Goal: Task Accomplishment & Management: Manage account settings

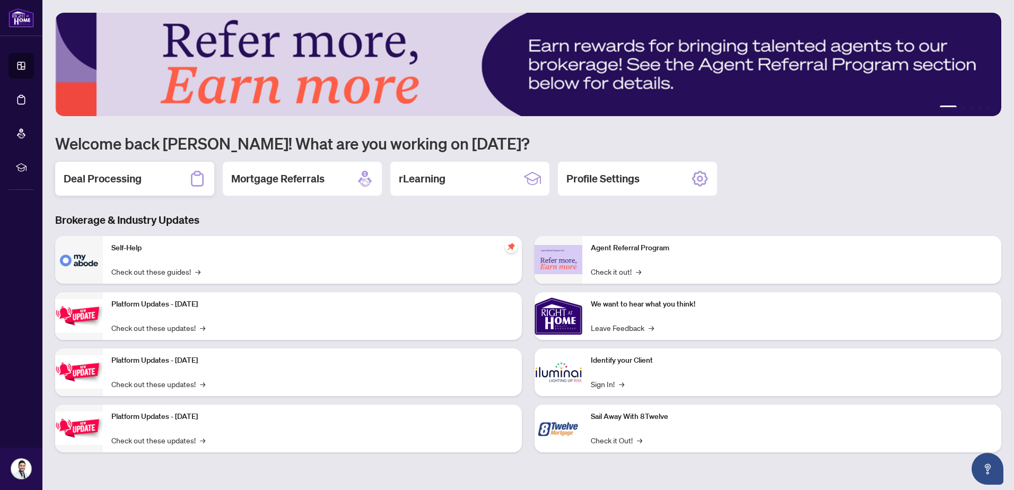
click at [163, 176] on div "Deal Processing" at bounding box center [134, 179] width 159 height 34
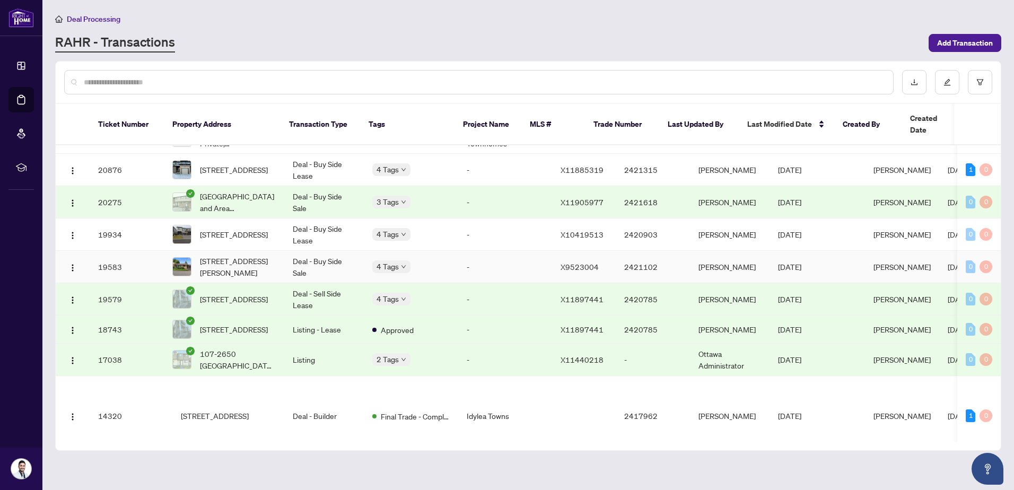
scroll to position [530, 0]
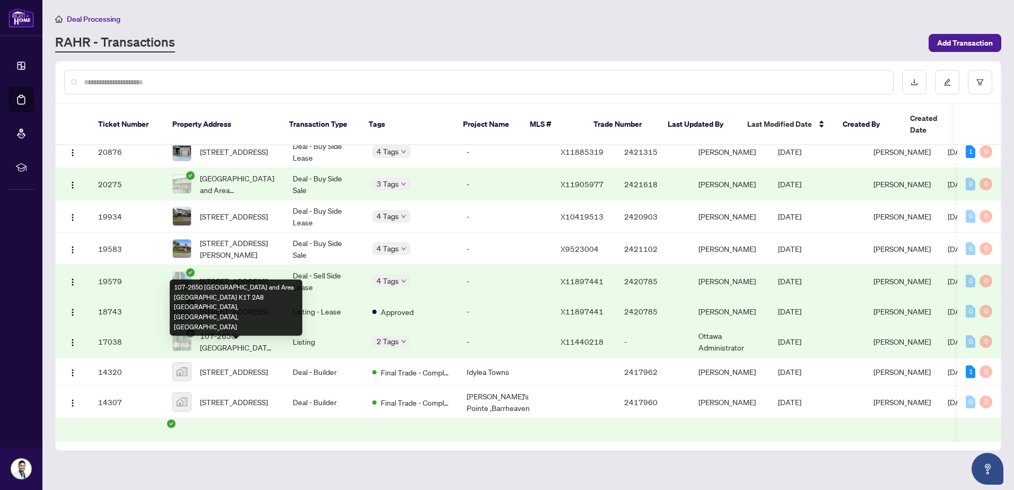
click at [254, 351] on span "107-2650 [GEOGRAPHIC_DATA] and Area [GEOGRAPHIC_DATA] K1T 2A8 [GEOGRAPHIC_DATA]…" at bounding box center [238, 341] width 76 height 23
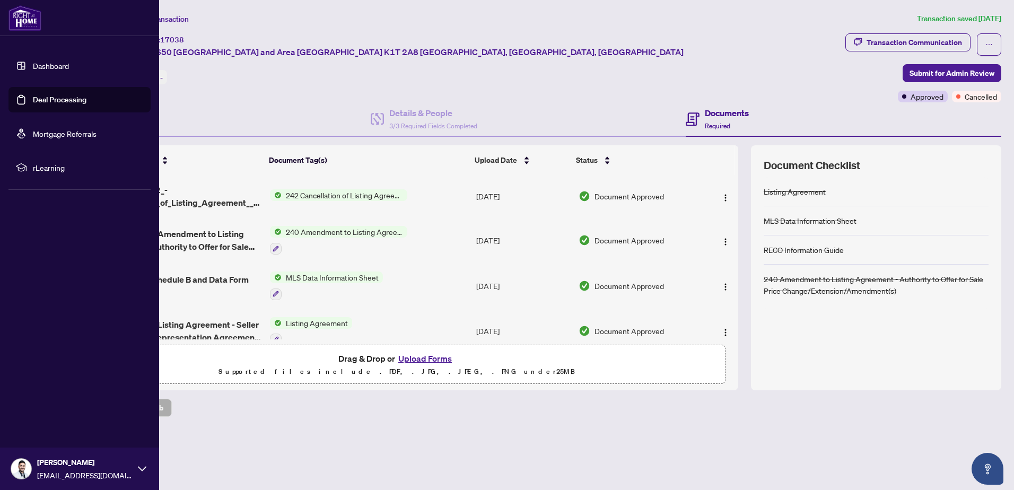
click at [3, 147] on ul "Dashboard Deal Processing Mortgage Referrals rLearning" at bounding box center [79, 117] width 159 height 144
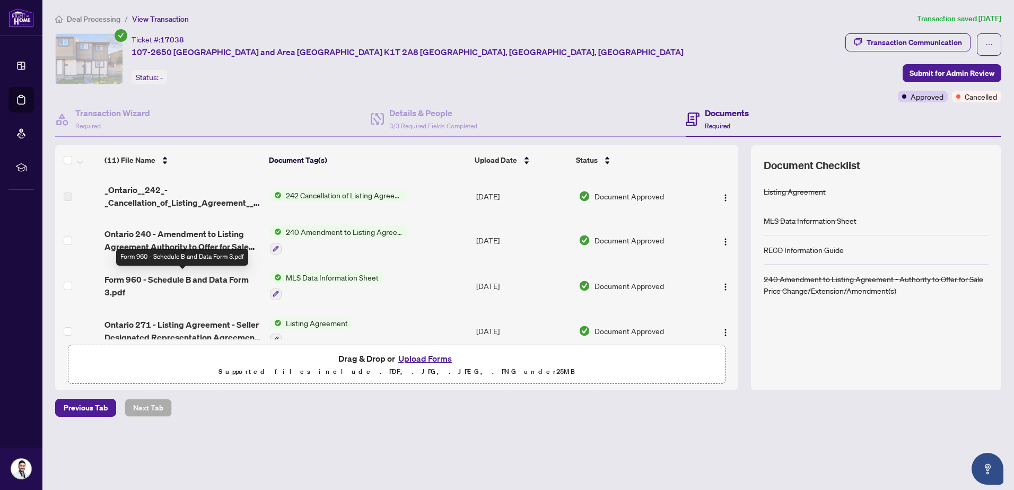
click at [165, 285] on span "Form 960 - Schedule B and Data Form 3.pdf" at bounding box center [182, 285] width 157 height 25
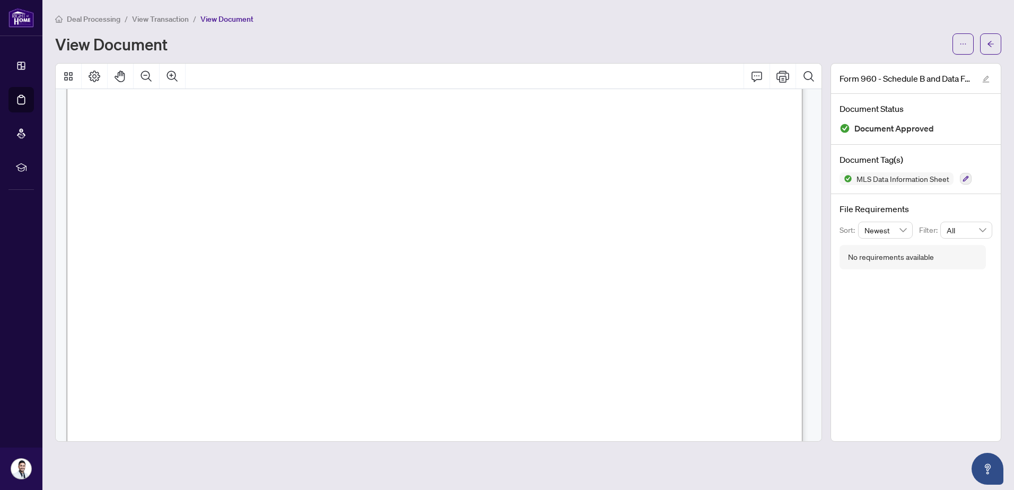
scroll to position [106, 0]
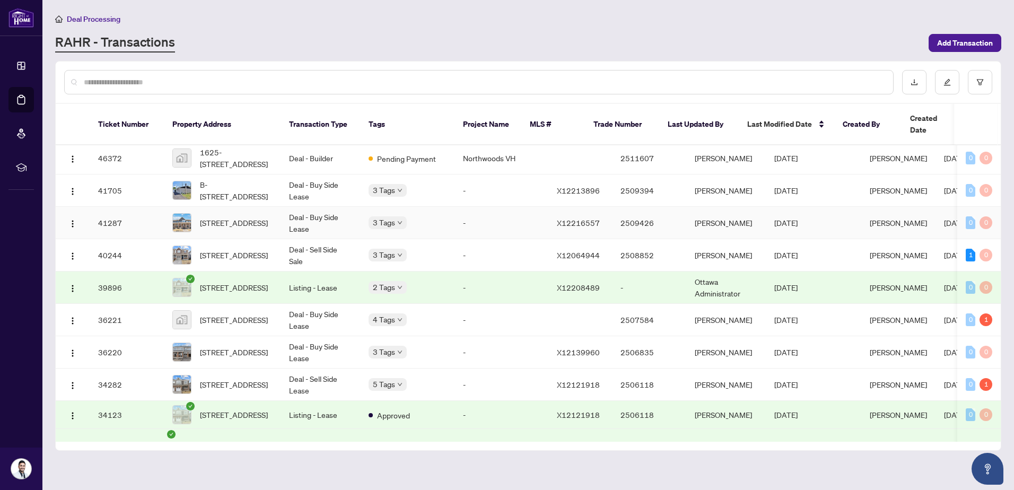
scroll to position [53, 0]
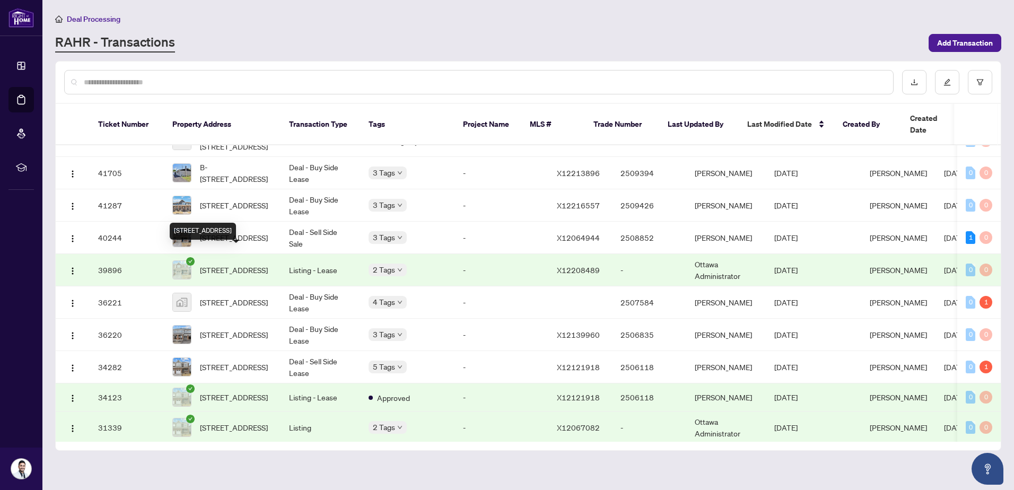
click at [239, 264] on span "[STREET_ADDRESS]" at bounding box center [234, 270] width 68 height 12
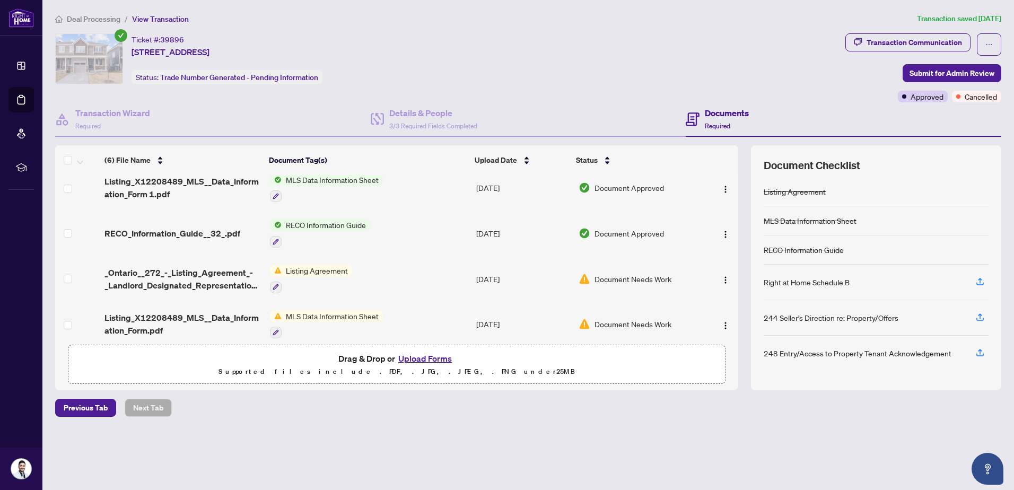
scroll to position [111, 0]
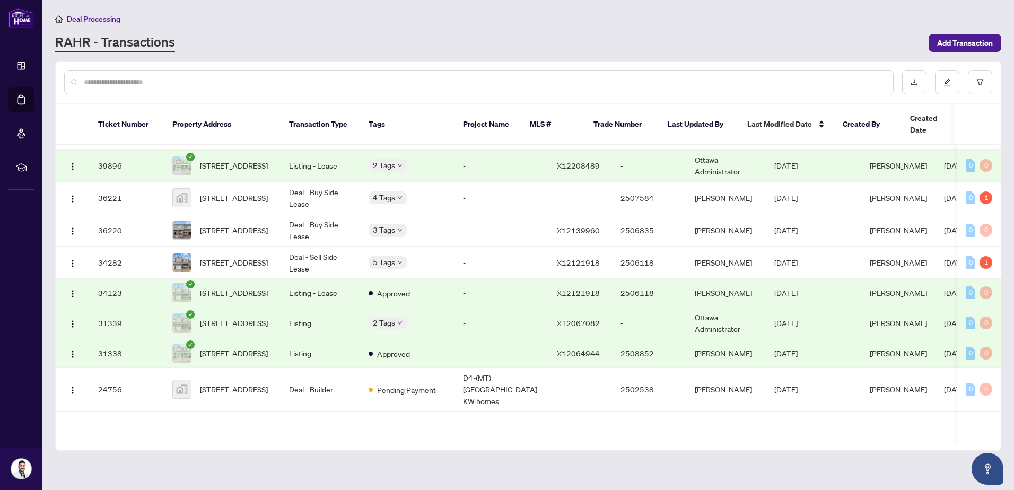
scroll to position [159, 0]
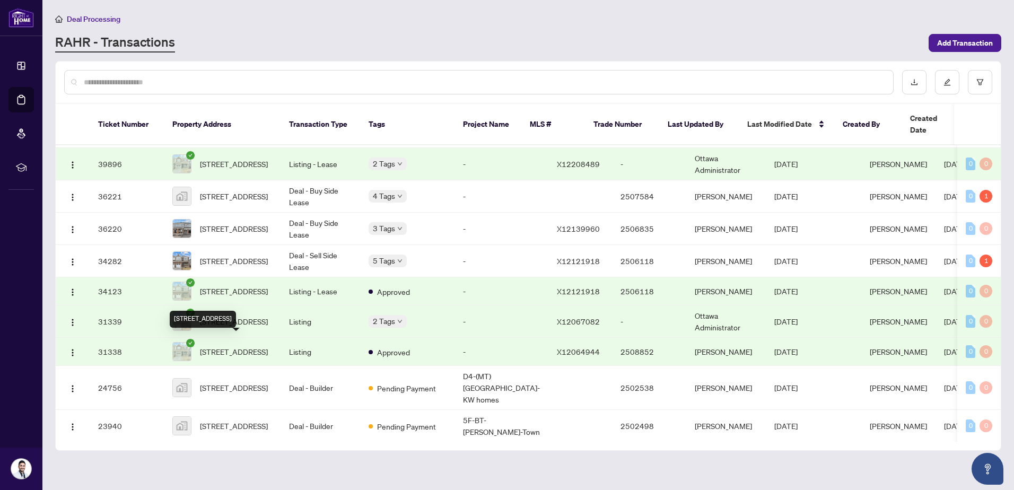
click at [255, 350] on span "[STREET_ADDRESS]" at bounding box center [234, 352] width 68 height 12
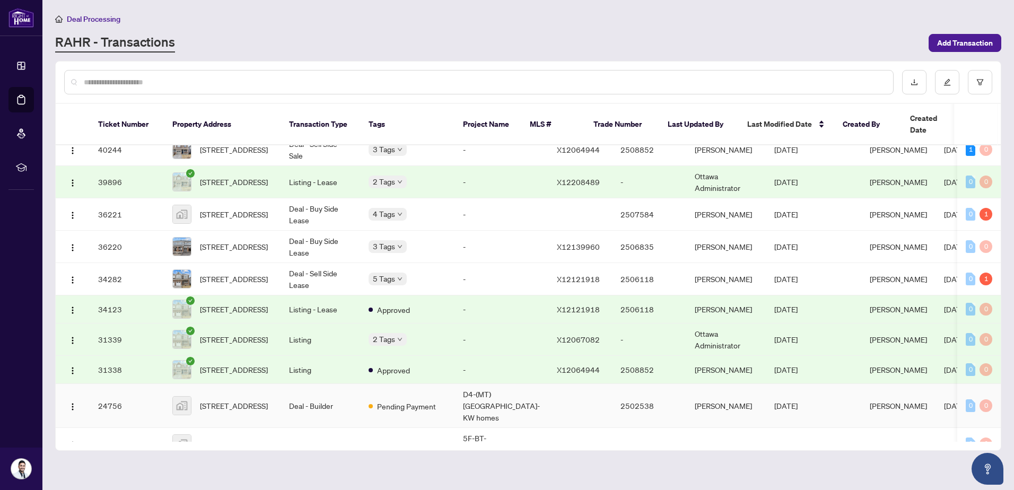
scroll to position [159, 0]
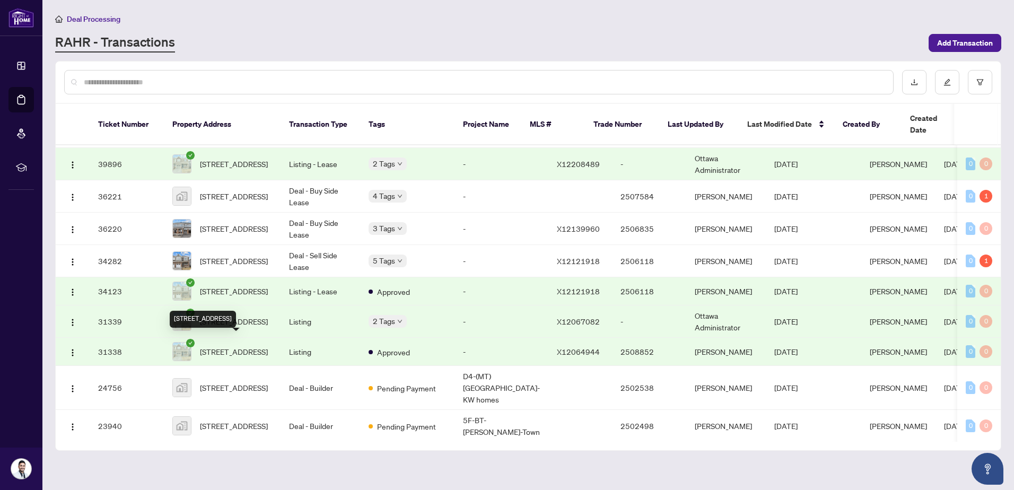
click at [232, 346] on span "[STREET_ADDRESS]" at bounding box center [234, 352] width 68 height 12
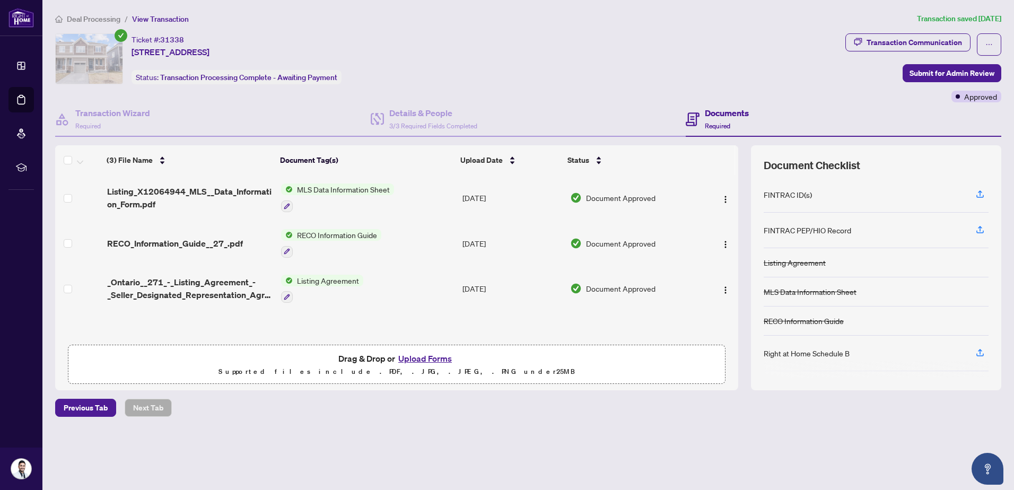
scroll to position [1, 0]
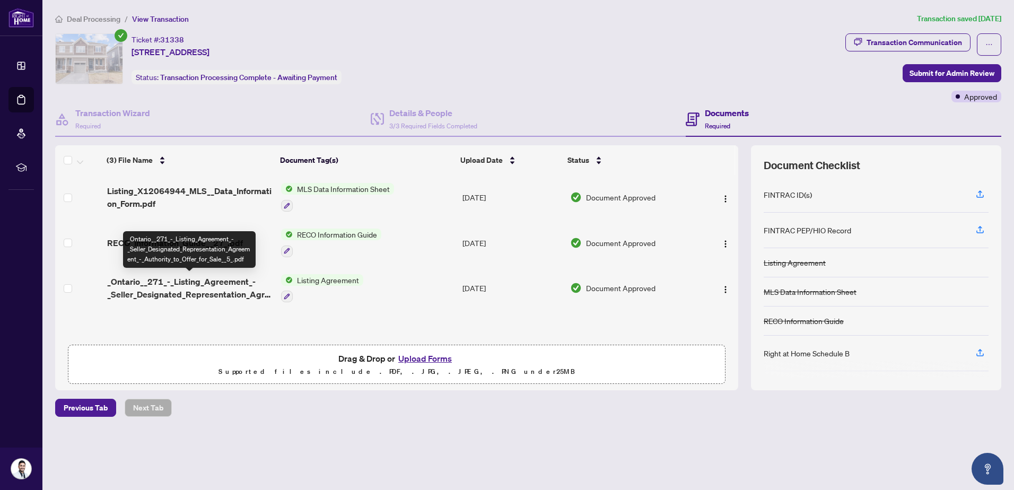
click at [194, 286] on span "_Ontario__271_-_Listing_Agreement_-_Seller_Designated_Representation_Agreement_…" at bounding box center [189, 287] width 165 height 25
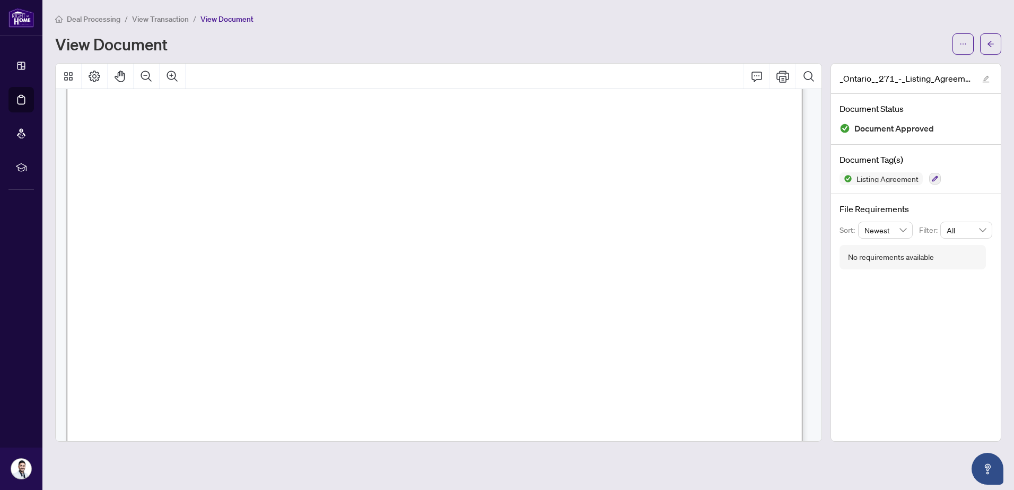
scroll to position [1114, 0]
click at [996, 42] on button "button" at bounding box center [990, 43] width 21 height 21
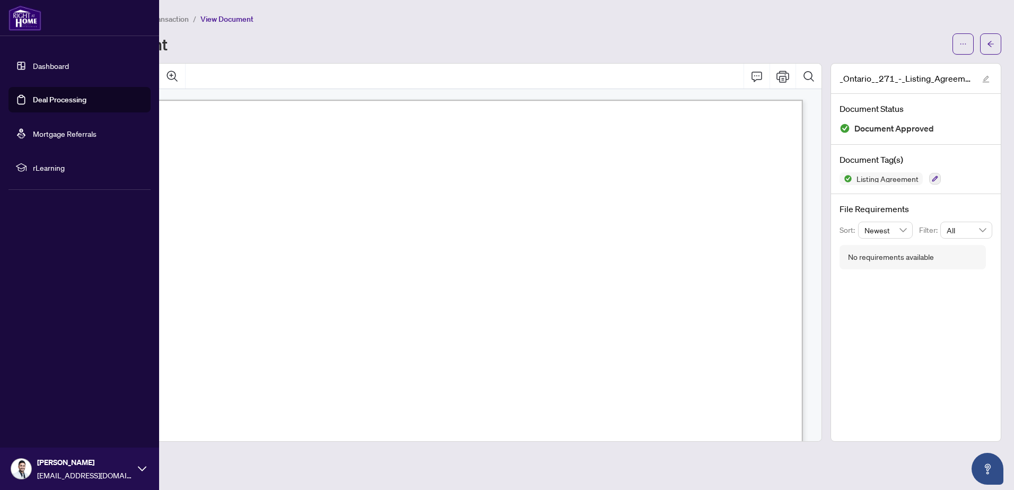
click at [33, 62] on link "Dashboard" at bounding box center [51, 66] width 36 height 10
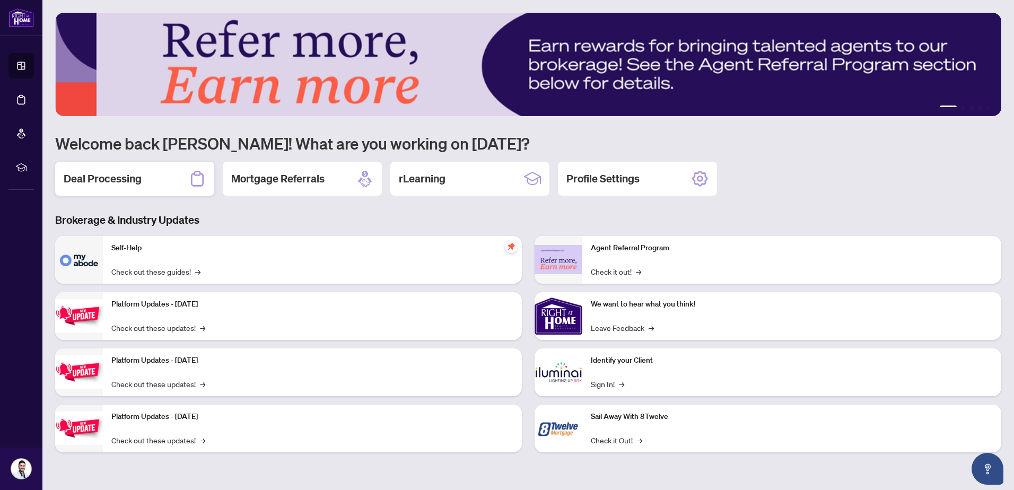
click at [178, 173] on div "Deal Processing" at bounding box center [134, 179] width 159 height 34
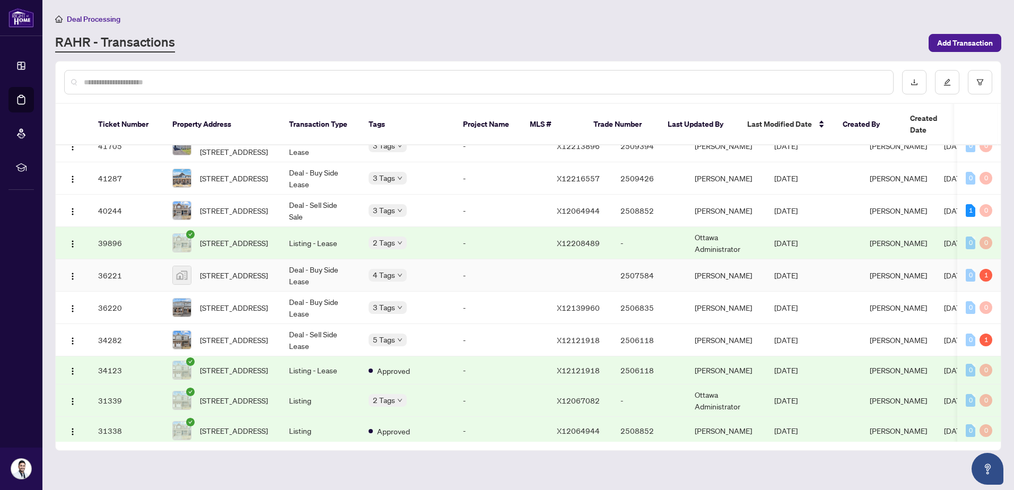
scroll to position [106, 0]
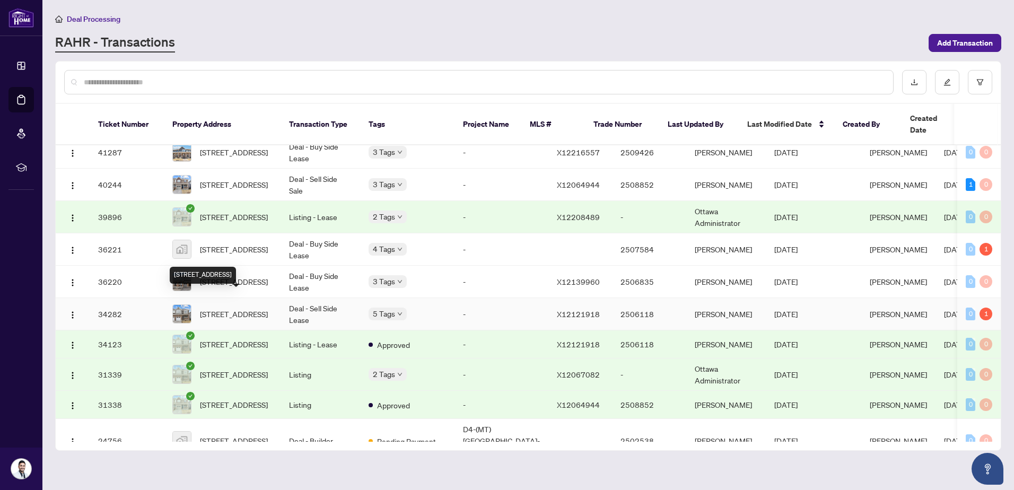
click at [223, 311] on span "[STREET_ADDRESS]" at bounding box center [234, 314] width 68 height 12
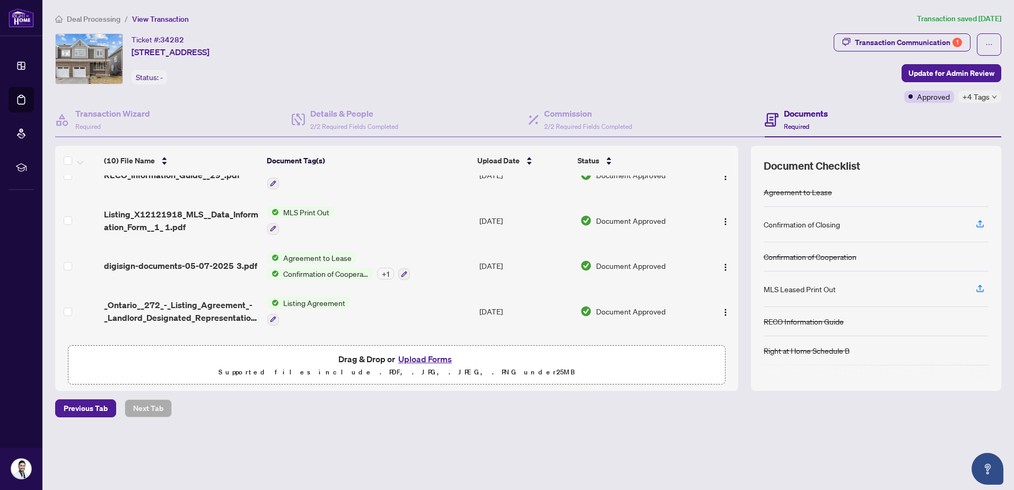
scroll to position [258, 0]
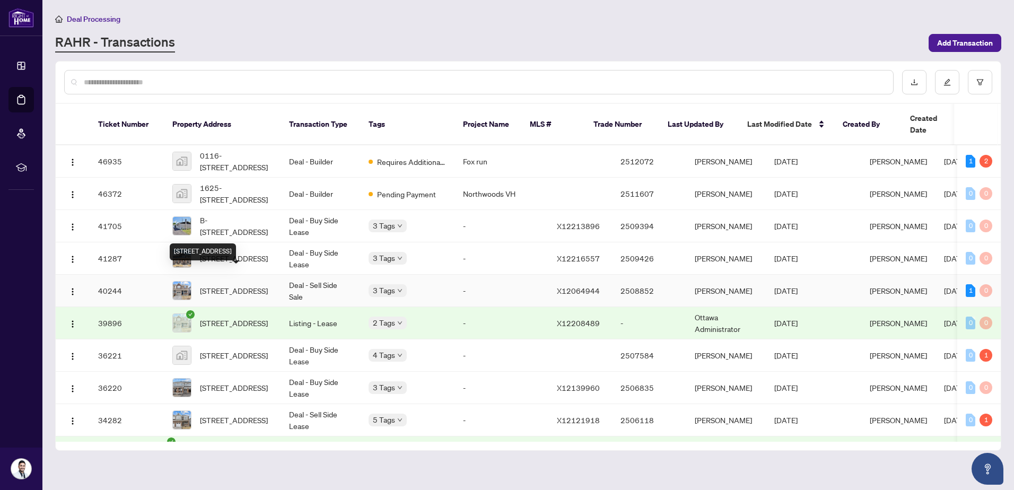
click at [220, 285] on span "[STREET_ADDRESS]" at bounding box center [234, 291] width 68 height 12
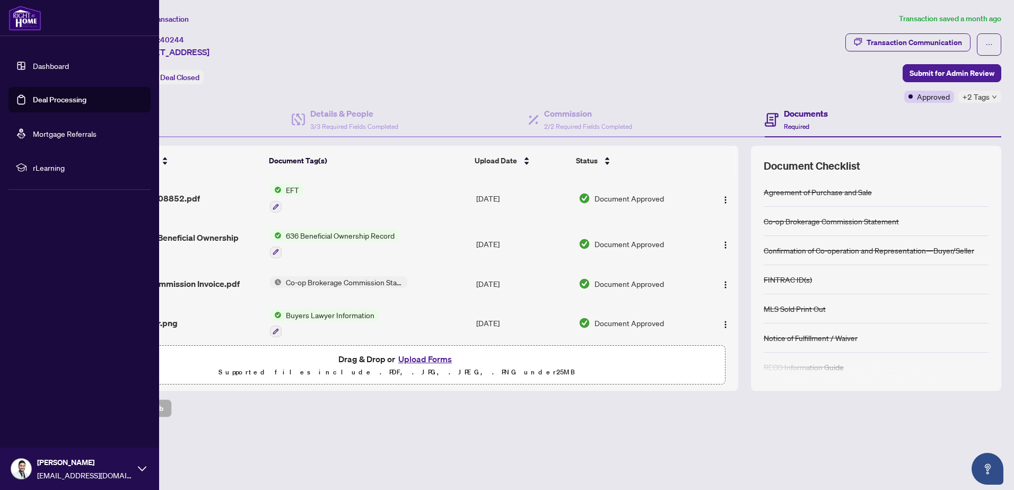
click at [33, 69] on link "Dashboard" at bounding box center [51, 66] width 36 height 10
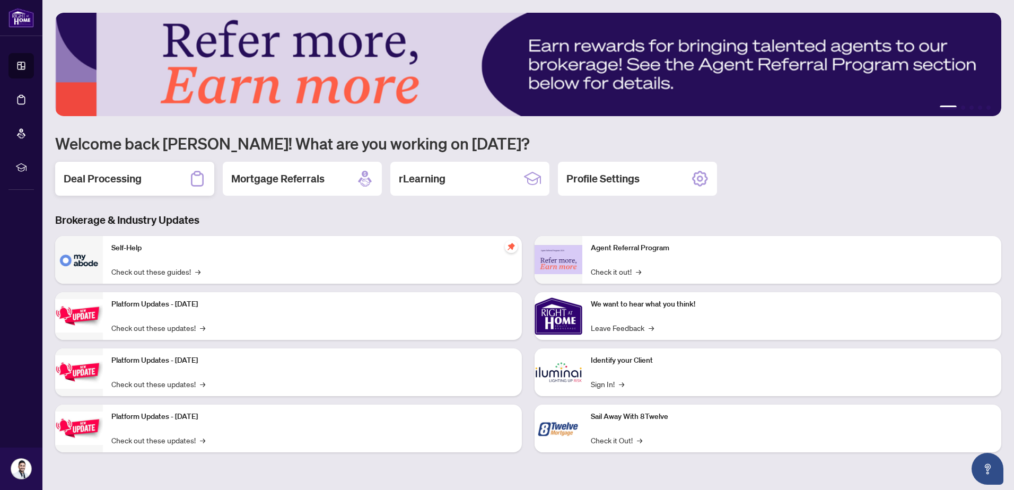
click at [143, 177] on div "Deal Processing" at bounding box center [134, 179] width 159 height 34
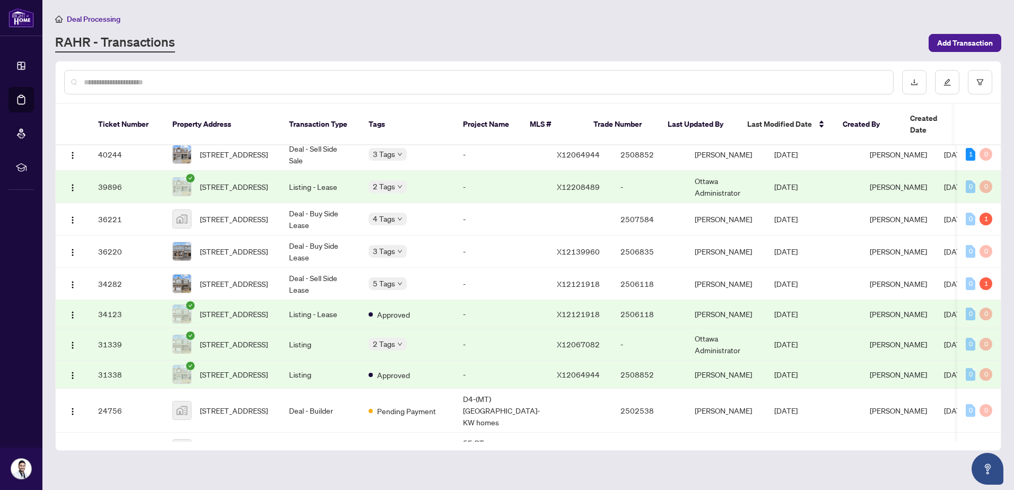
scroll to position [159, 0]
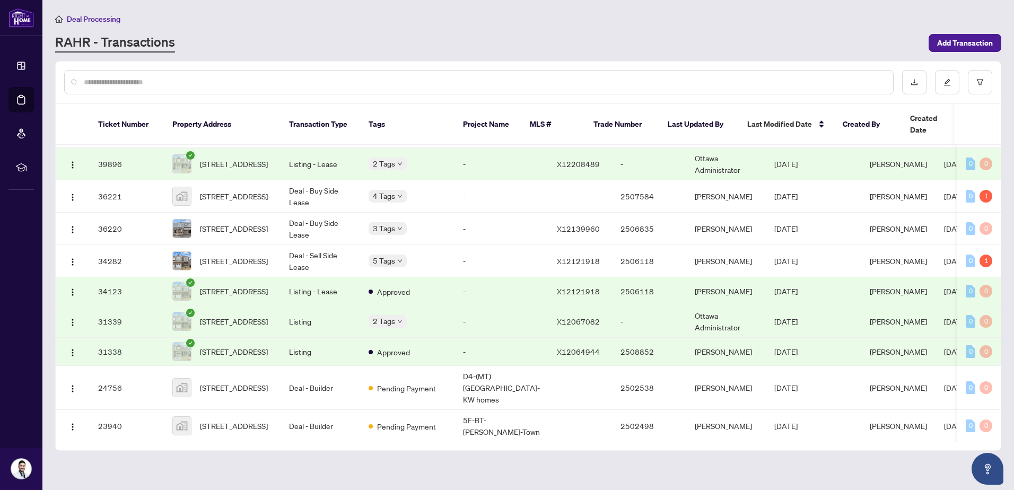
click at [242, 346] on span "[STREET_ADDRESS]" at bounding box center [234, 352] width 68 height 12
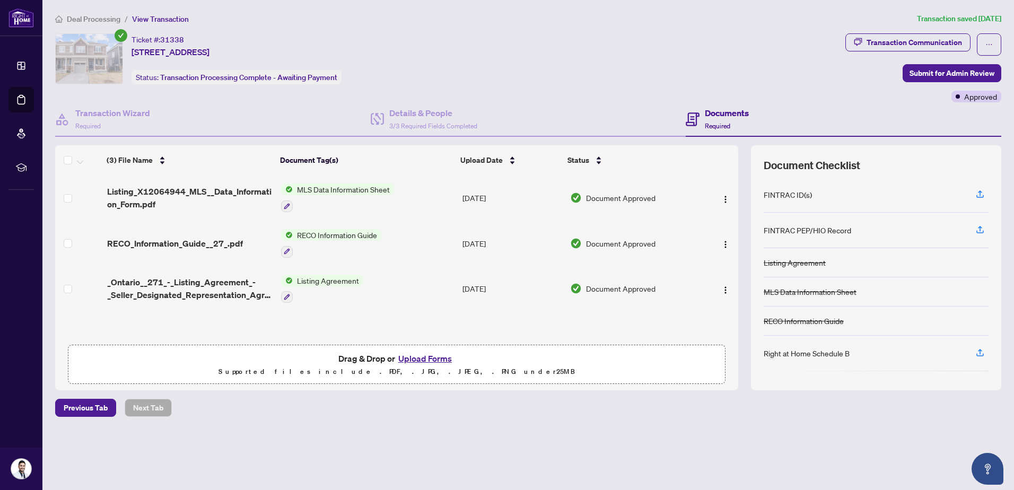
scroll to position [1, 0]
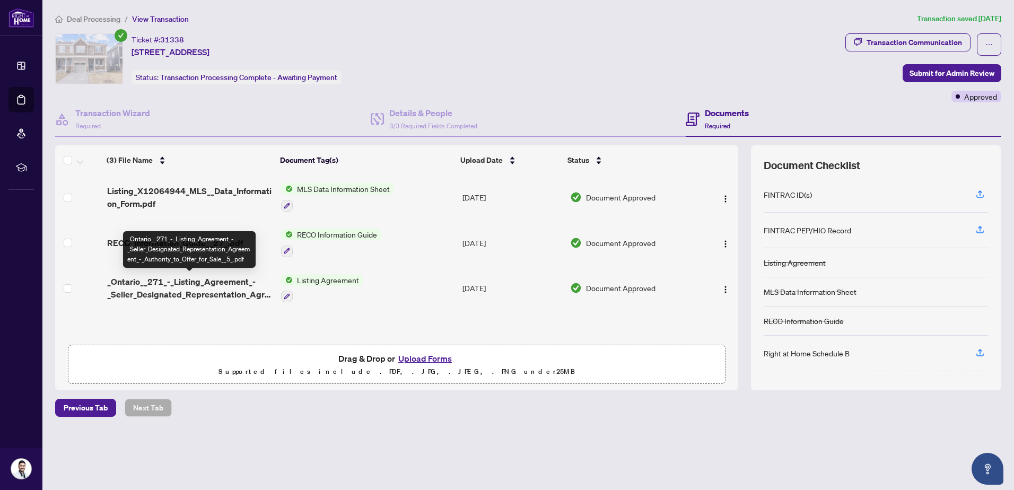
click at [196, 283] on span "_Ontario__271_-_Listing_Agreement_-_Seller_Designated_Representation_Agreement_…" at bounding box center [189, 287] width 165 height 25
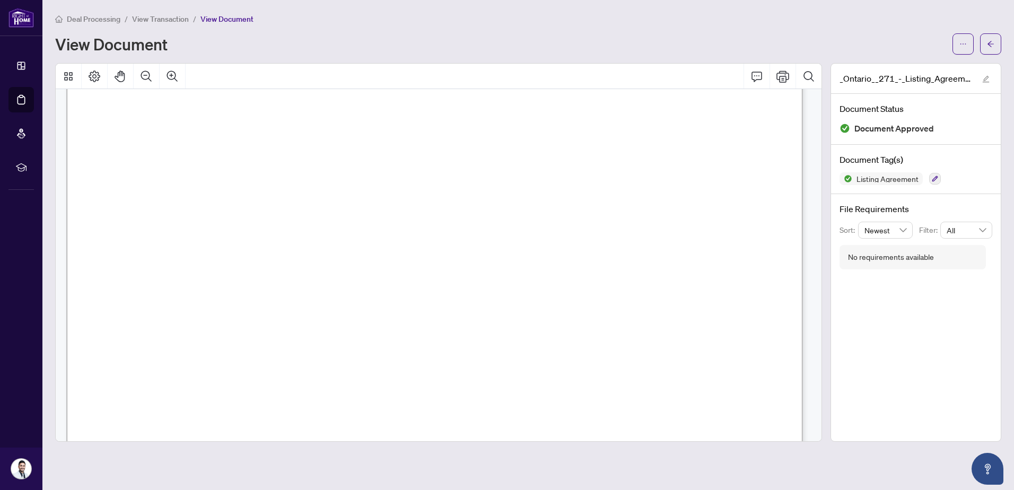
scroll to position [1008, 0]
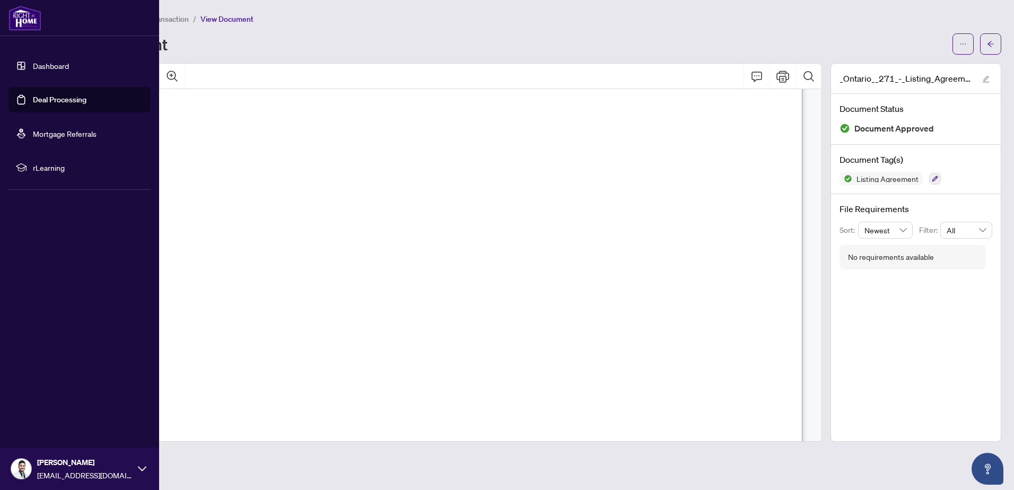
click at [41, 66] on link "Dashboard" at bounding box center [51, 66] width 36 height 10
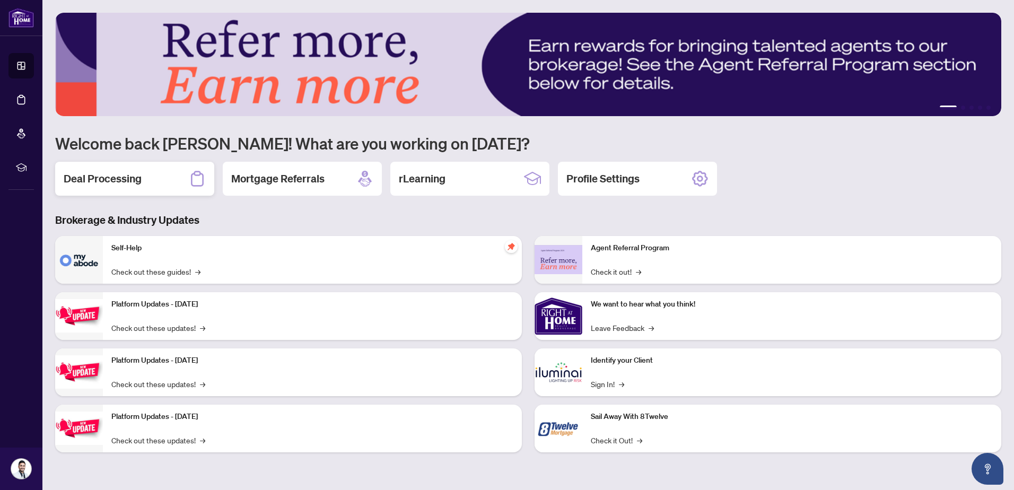
click at [173, 176] on div "Deal Processing" at bounding box center [134, 179] width 159 height 34
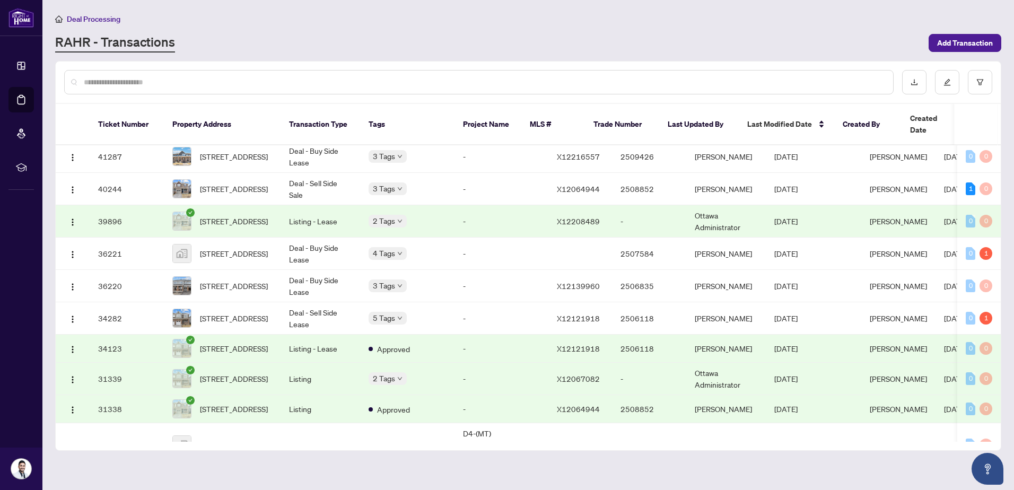
scroll to position [106, 0]
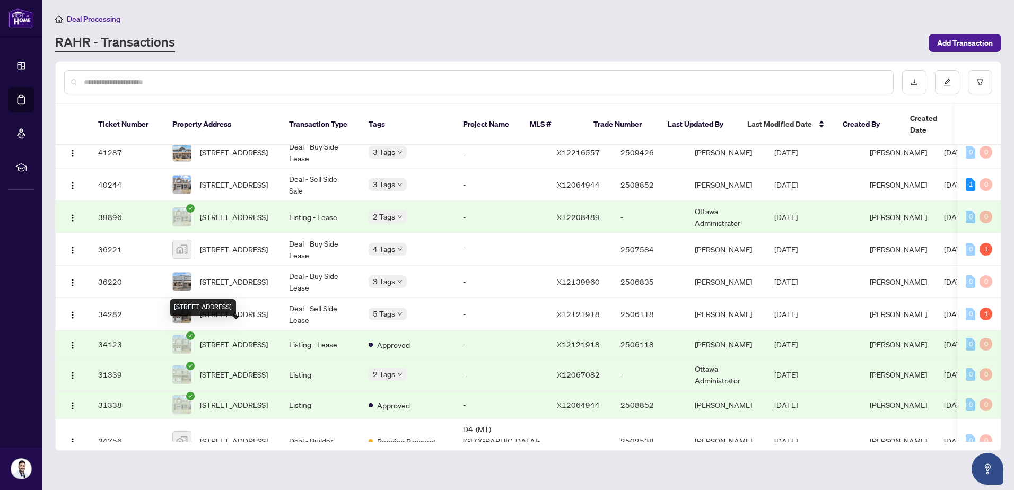
click at [233, 338] on span "[STREET_ADDRESS]" at bounding box center [234, 344] width 68 height 12
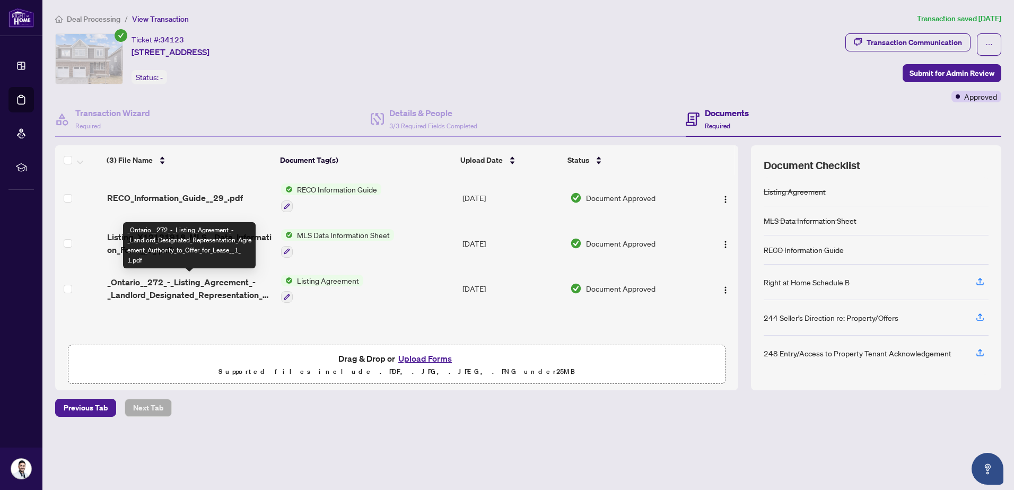
click at [121, 286] on span "_Ontario__272_-_Listing_Agreement_-_Landlord_Designated_Representation_Agreemen…" at bounding box center [189, 288] width 165 height 25
